Goal: Task Accomplishment & Management: Manage account settings

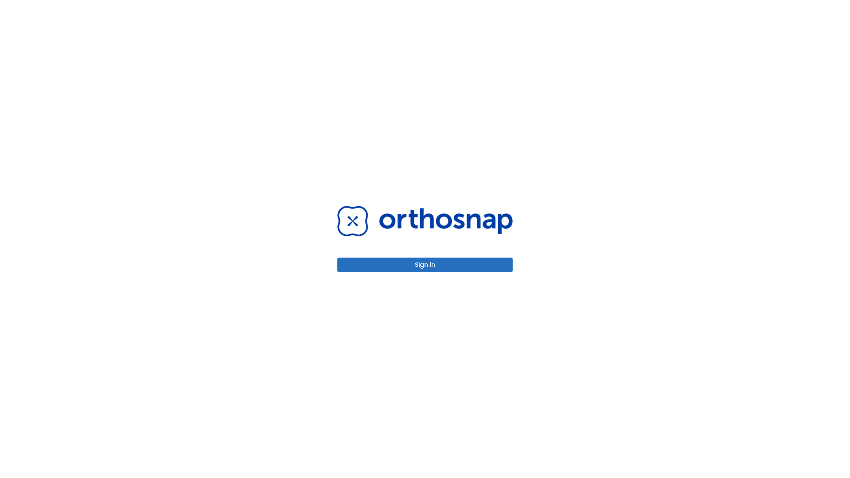
click at [425, 265] on button "Sign in" at bounding box center [424, 265] width 175 height 15
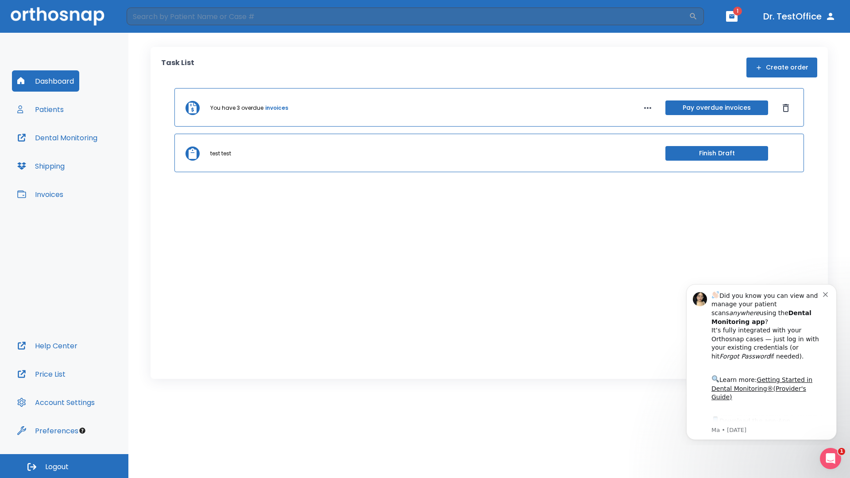
click at [64, 466] on span "Logout" at bounding box center [56, 467] width 23 height 10
